Goal: Transaction & Acquisition: Purchase product/service

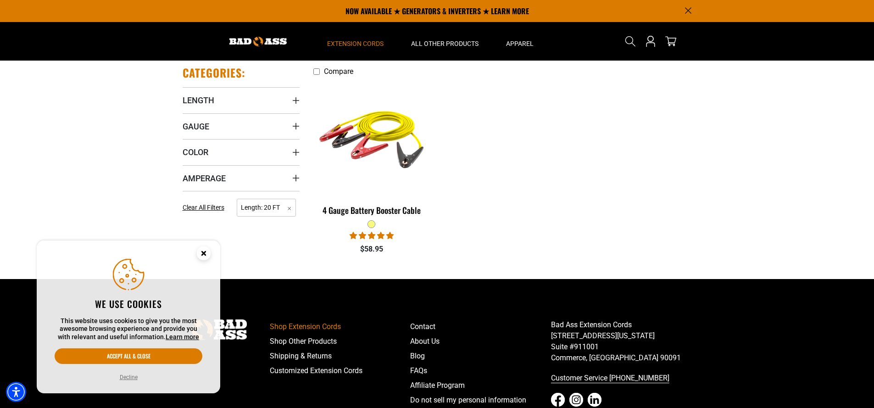
scroll to position [6, 0]
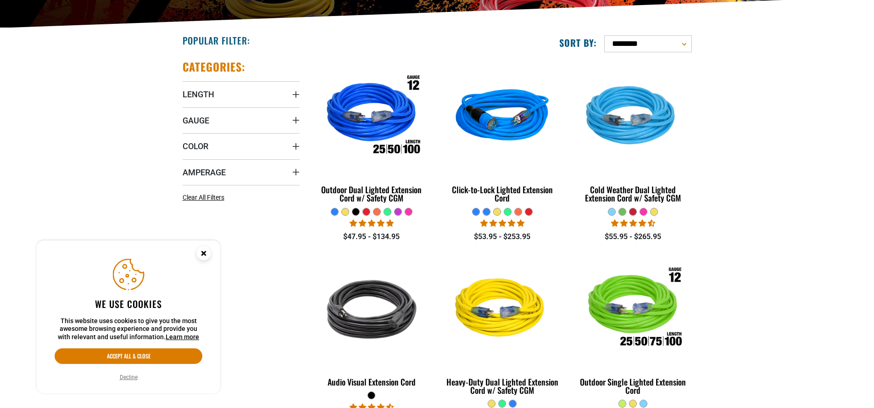
scroll to position [227, 0]
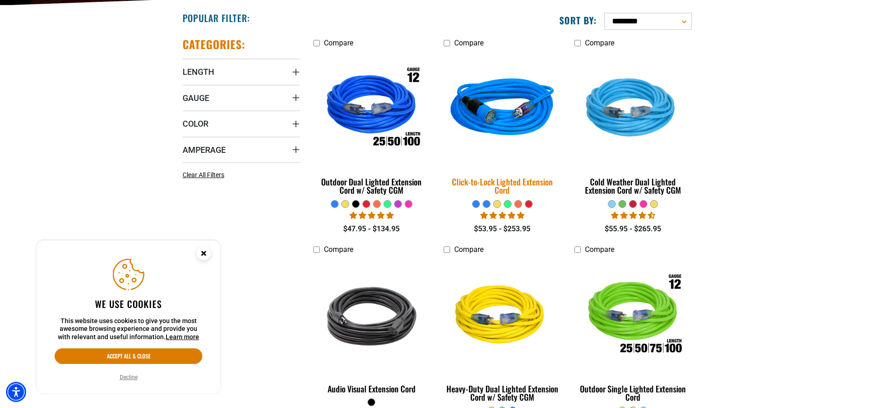
click at [507, 116] on img at bounding box center [502, 108] width 128 height 117
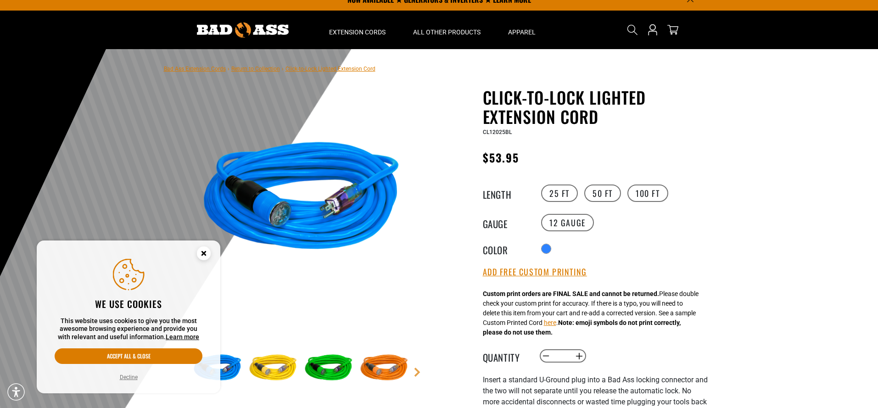
scroll to position [71, 0]
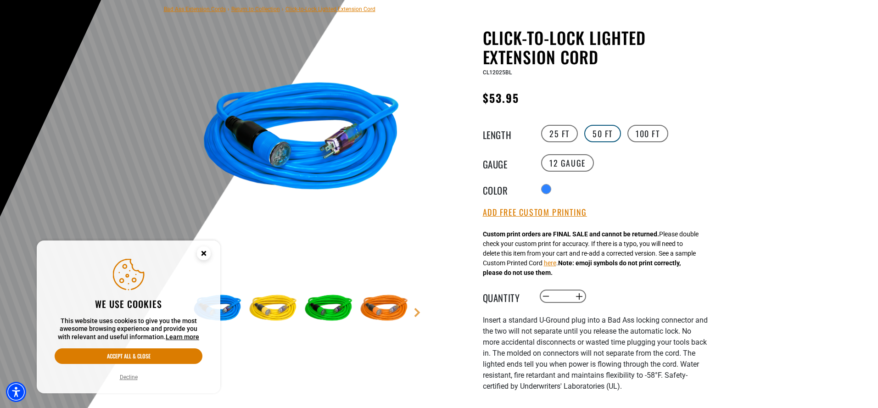
click at [594, 134] on label "50 FT" at bounding box center [602, 133] width 37 height 17
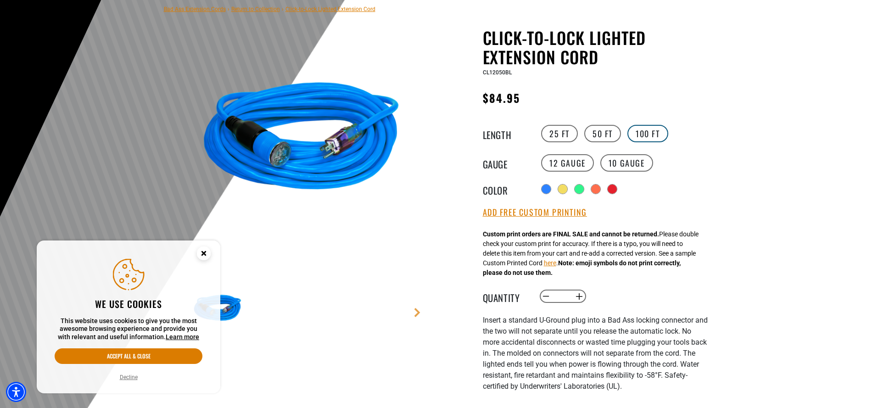
click at [648, 137] on label "100 FT" at bounding box center [647, 133] width 41 height 17
